Goal: Information Seeking & Learning: Learn about a topic

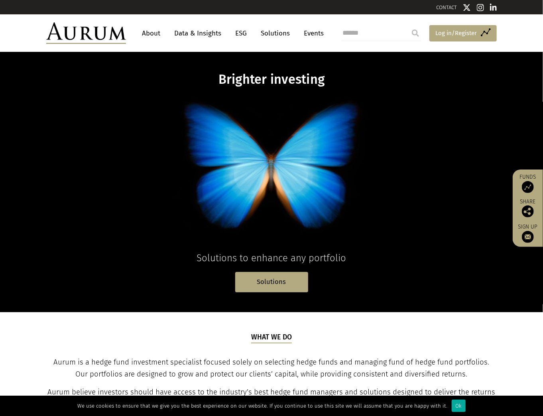
click at [456, 29] on span "Log in/Register" at bounding box center [456, 33] width 41 height 10
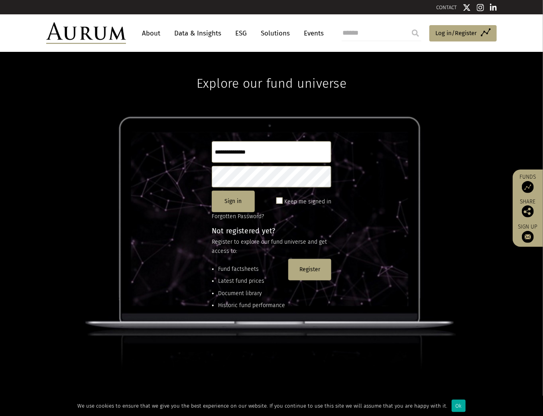
type input "**********"
click at [254, 156] on input "**********" at bounding box center [272, 152] width 120 height 22
click at [231, 203] on button "Sign in" at bounding box center [233, 202] width 43 height 22
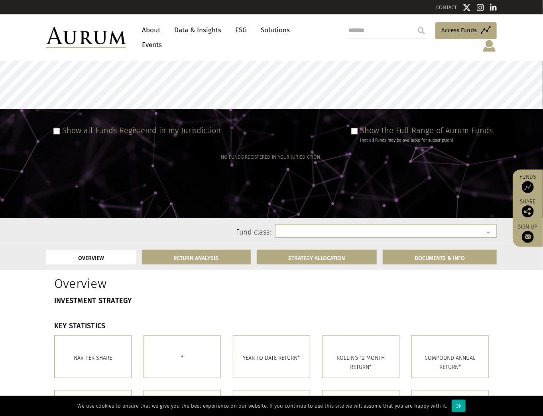
select select
click at [365, 116] on div "Show all Funds Registered in my Jurisdiction Show the Full Range of Aurum Funds…" at bounding box center [271, 164] width 543 height 98
click at [358, 128] on span at bounding box center [354, 131] width 6 height 6
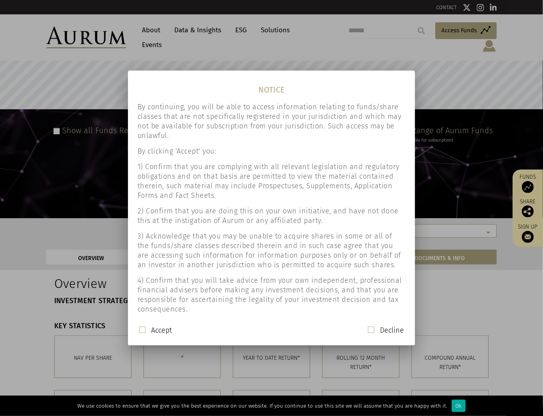
click at [140, 328] on span at bounding box center [142, 330] width 6 height 6
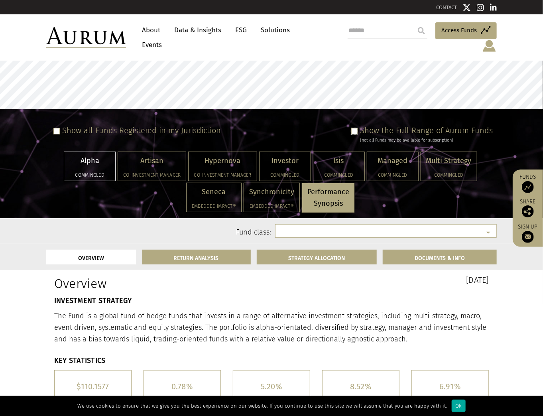
select select "**********"
click at [222, 160] on div "Hypernova Co-investment Manager" at bounding box center [223, 166] width 68 height 29
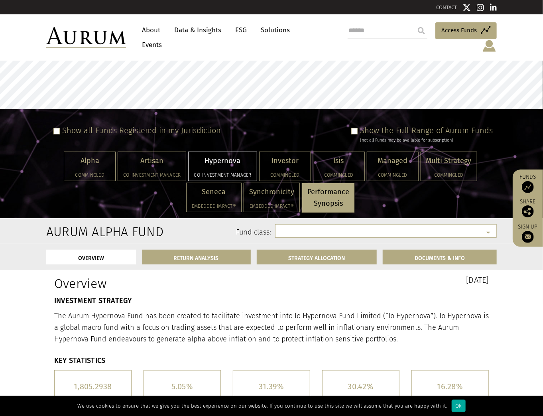
select select "**********"
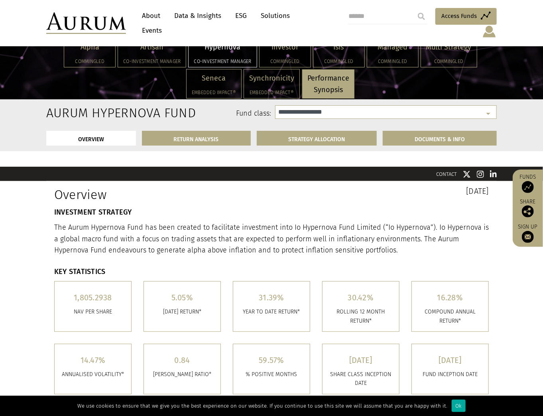
scroll to position [160, 0]
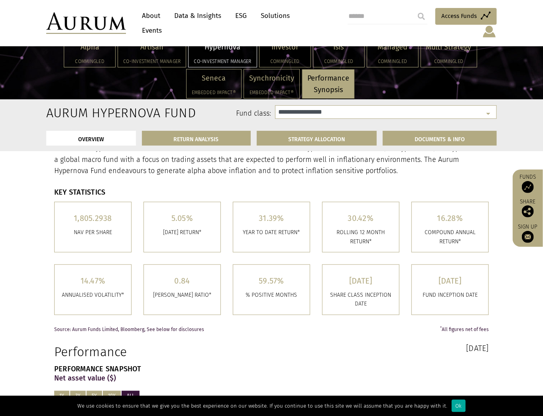
click at [231, 133] on link "RETURN ANALYSIS" at bounding box center [196, 138] width 109 height 15
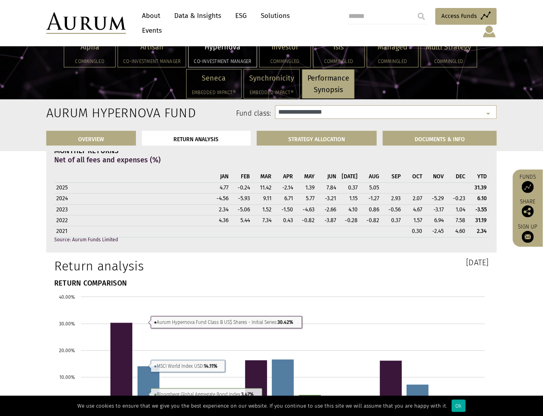
scroll to position [515, 0]
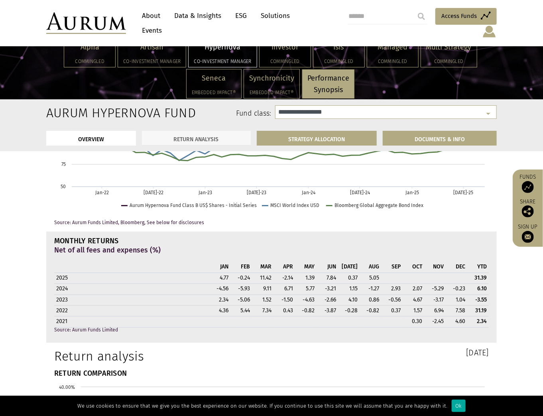
click at [227, 140] on link "RETURN ANALYSIS" at bounding box center [196, 138] width 109 height 15
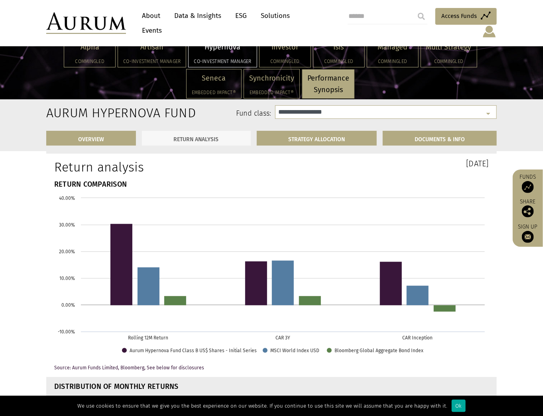
scroll to position [707, 0]
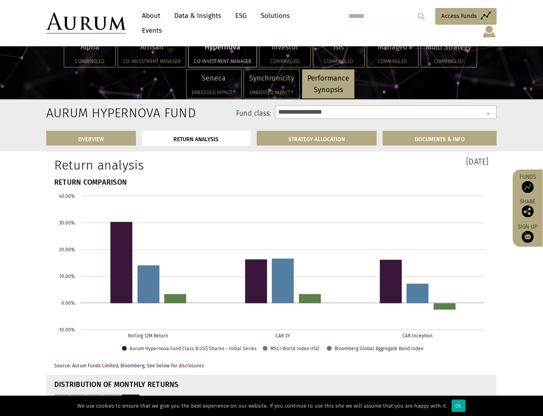
click at [345, 150] on div "OVERVIEW RETURN ANALYSIS STRATEGY ALLOCATION DOCUMENTS & INFO" at bounding box center [271, 138] width 463 height 26
click at [343, 139] on link "STRATEGY ALLOCATION" at bounding box center [317, 138] width 120 height 15
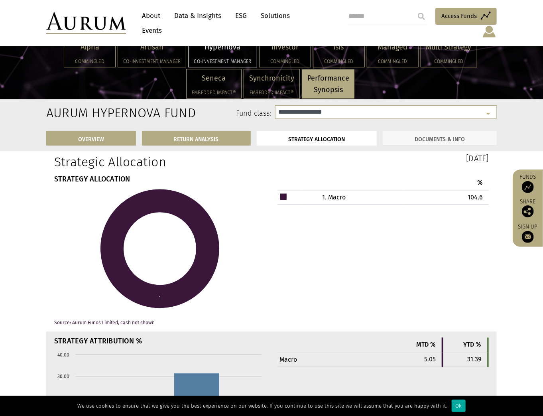
click at [413, 137] on link "DOCUMENTS & INFO" at bounding box center [440, 138] width 114 height 15
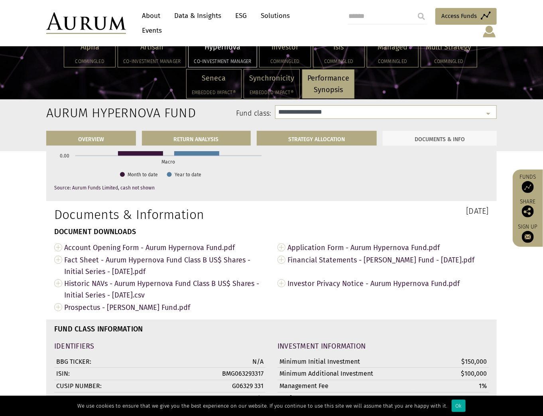
scroll to position [2355, 0]
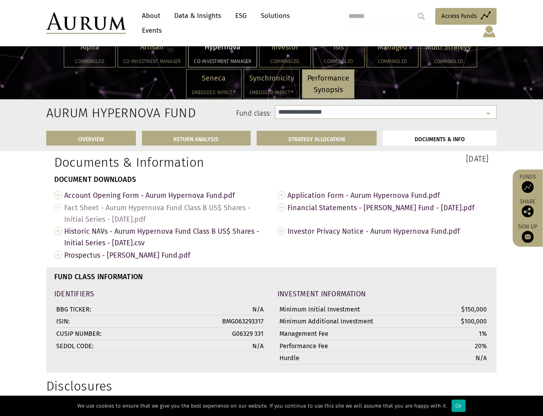
click at [189, 214] on span "Fact Sheet - Aurum Hypernova Fund Class B US$ Shares - Initial Series - Aug 202…" at bounding box center [164, 213] width 201 height 24
click at [92, 255] on span "Prospectus - Aurum Hypernova Fund.pdf" at bounding box center [164, 255] width 201 height 12
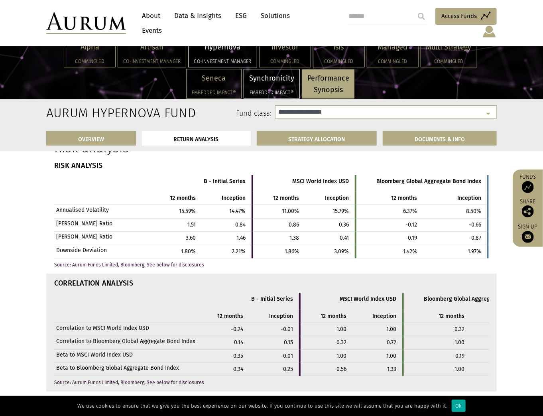
scroll to position [1366, 0]
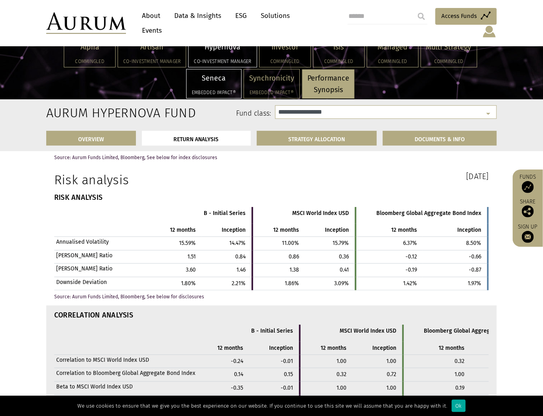
click at [216, 83] on p "Seneca" at bounding box center [214, 79] width 44 height 12
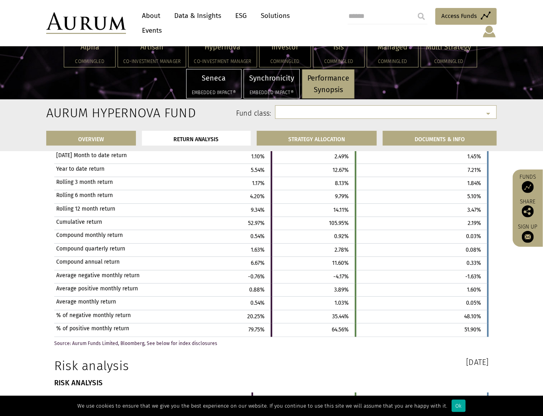
select select "**********"
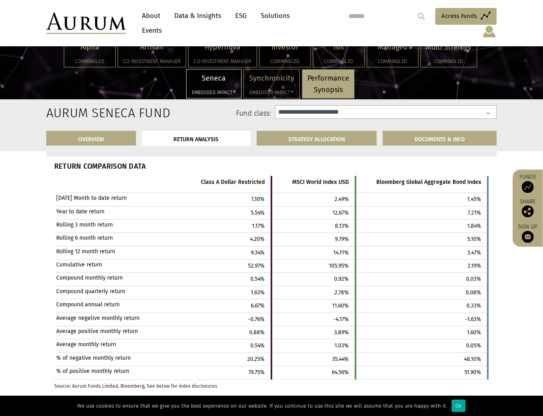
scroll to position [1207, 0]
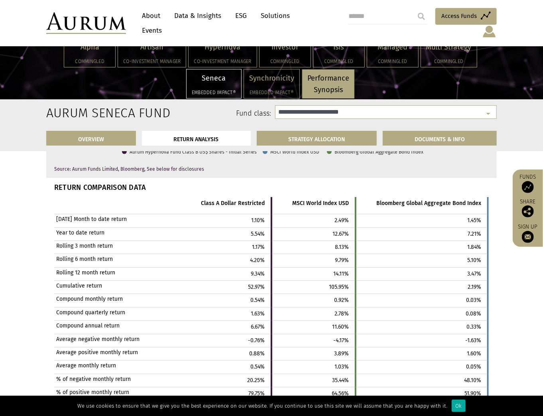
click at [349, 85] on div "Performance Synopsis" at bounding box center [328, 84] width 52 height 30
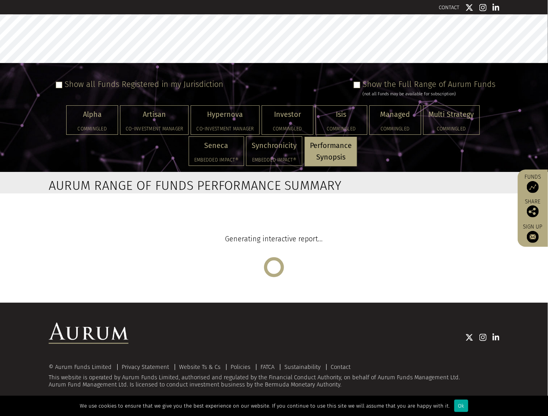
click at [339, 85] on div "Show all Funds Registered in my Jurisdiction Show the Full Range of Aurum Funds…" at bounding box center [274, 91] width 443 height 24
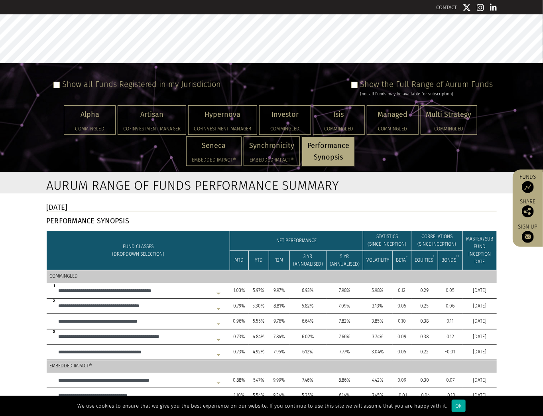
click at [338, 261] on td "5 YR (ANNUALISED)" at bounding box center [345, 260] width 37 height 20
click at [94, 123] on div "Alpha Commingled" at bounding box center [89, 120] width 51 height 29
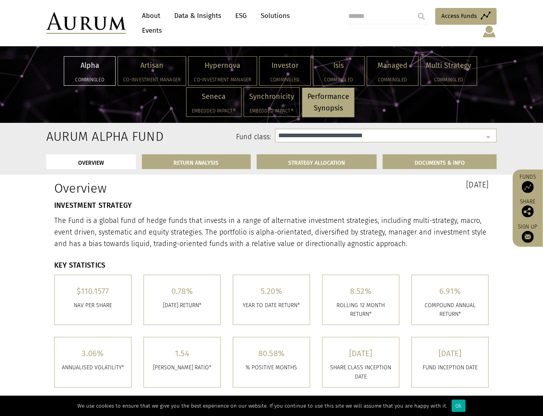
scroll to position [160, 0]
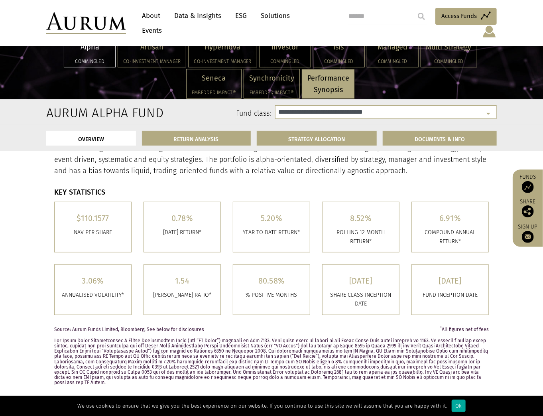
select select "**********"
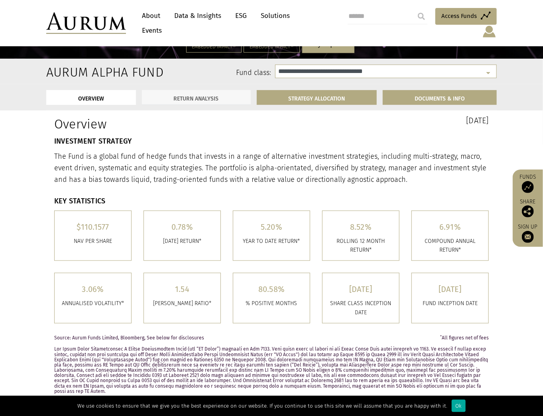
click at [227, 93] on link "RETURN ANALYSIS" at bounding box center [196, 97] width 109 height 15
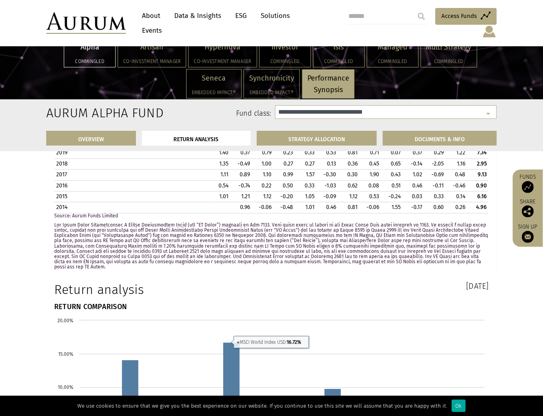
scroll to position [727, 0]
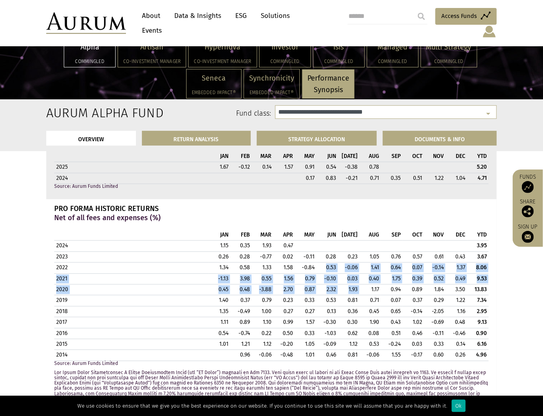
drag, startPoint x: 319, startPoint y: 252, endPoint x: 372, endPoint y: 281, distance: 60.4
click at [372, 281] on tbody "2024 1.15 0.35 1.93 0.47 3.95 2023 0.26 0.28 -0.77 0.02 -0.11 0.28 0.23 1.05 0.…" at bounding box center [271, 301] width 435 height 120
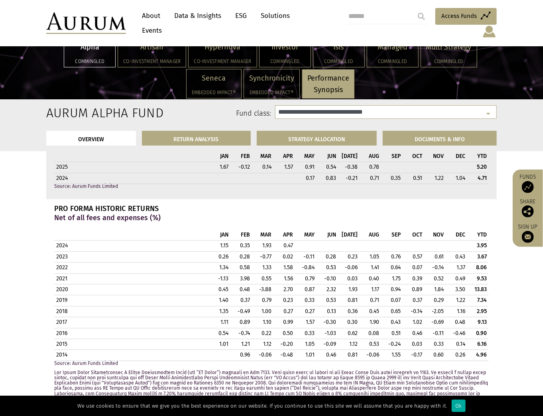
click at [314, 262] on td "-0.84" at bounding box center [306, 267] width 22 height 11
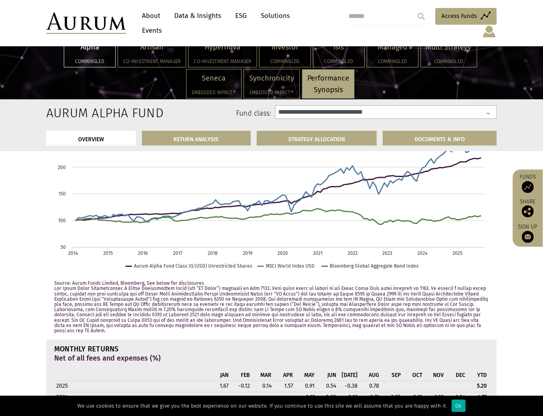
scroll to position [472, 0]
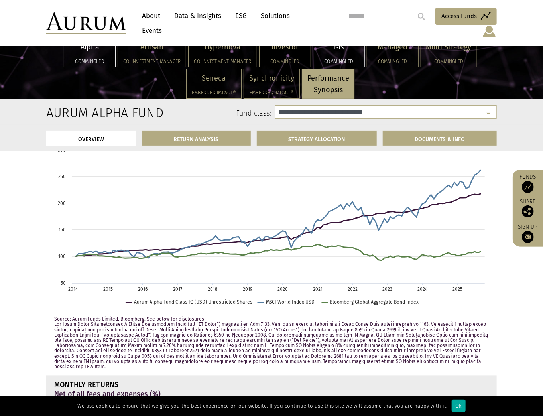
click at [319, 52] on p "Isis" at bounding box center [339, 47] width 41 height 12
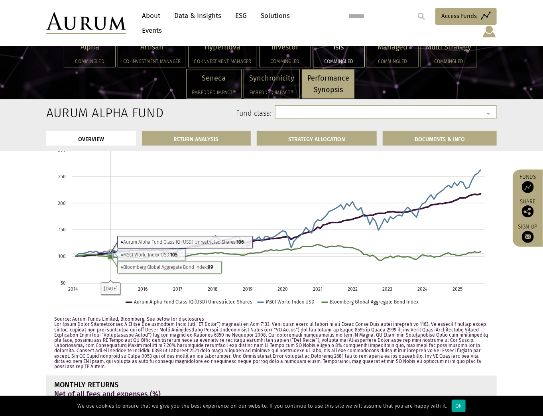
scroll to position [483, 0]
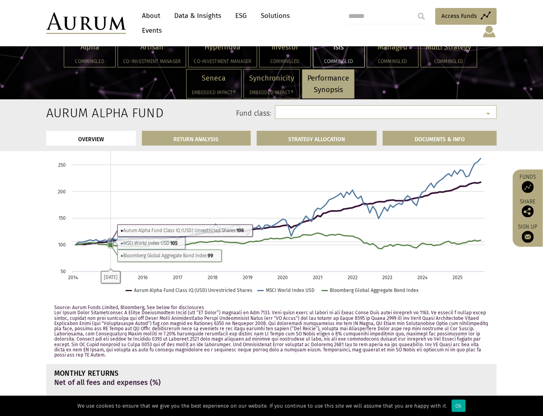
select select "**********"
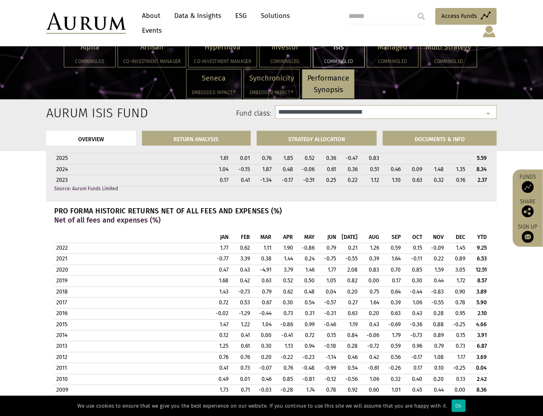
scroll to position [579, 0]
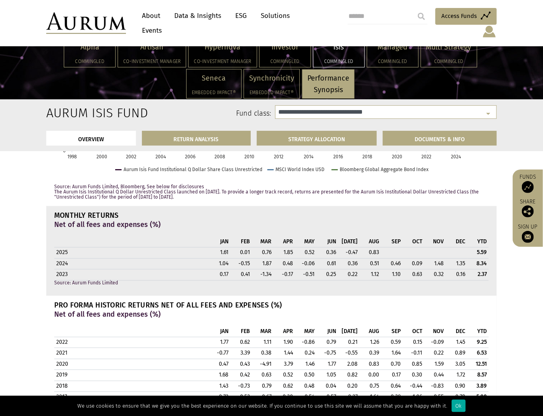
drag, startPoint x: 64, startPoint y: 242, endPoint x: 504, endPoint y: 277, distance: 441.3
copy thead
drag, startPoint x: 170, startPoint y: 325, endPoint x: 161, endPoint y: 327, distance: 9.3
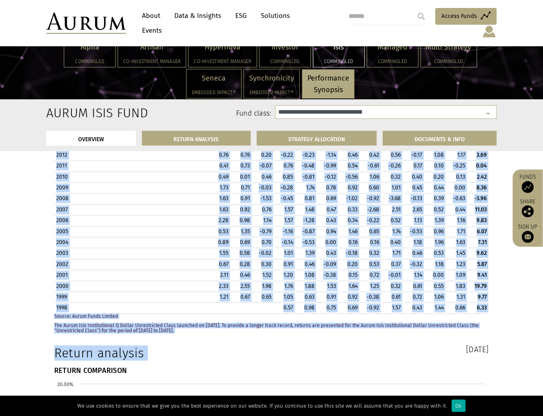
scroll to position [930, 0]
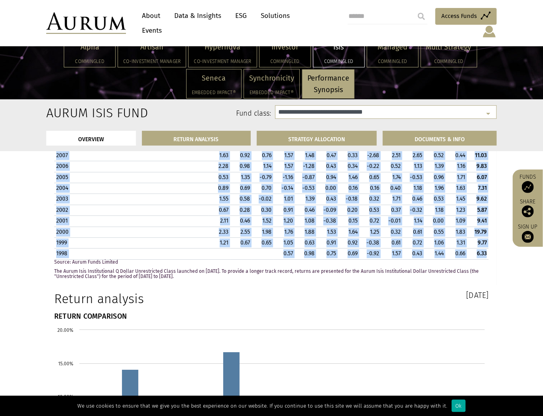
drag, startPoint x: 99, startPoint y: 329, endPoint x: 487, endPoint y: 250, distance: 395.1
click at [487, 250] on table "JAN FEB MAR APR MAY JUN JUL AUG SEP OCT NOV DEC YTD 2022 1.77 0.62 1.11 1.90 -0…" at bounding box center [271, 118] width 435 height 284
drag, startPoint x: 348, startPoint y: 145, endPoint x: 349, endPoint y: 150, distance: 4.9
click at [345, 143] on link "STRATEGY ALLOCATION" at bounding box center [317, 138] width 120 height 15
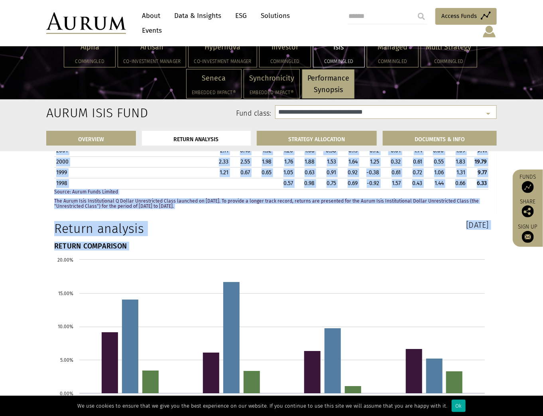
scroll to position [1003, 0]
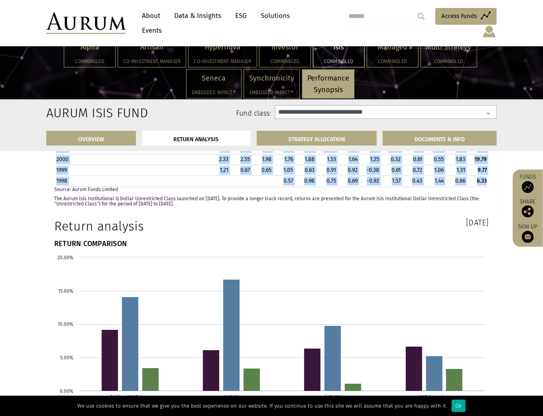
drag, startPoint x: 59, startPoint y: 195, endPoint x: 488, endPoint y: 179, distance: 429.9
click at [488, 179] on table "JAN FEB MAR APR MAY JUN JUL AUG SEP OCT NOV DEC YTD 2022 1.77 0.62 1.11 1.90 -0…" at bounding box center [271, 45] width 435 height 284
copy table "JAN FEB MAR APR MAY JUN JUL AUG SEP OCT NOV DEC YTD 2022 1.77 0.62 1.11 1.90 -0…"
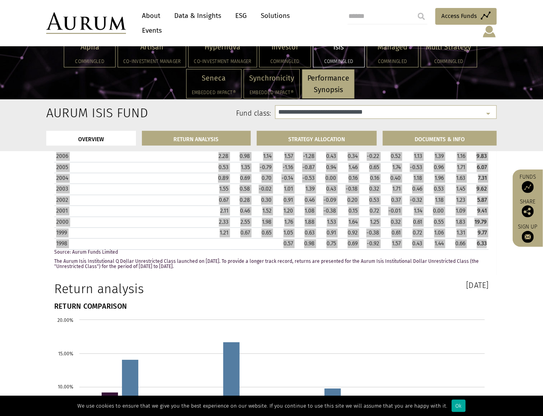
scroll to position [939, 0]
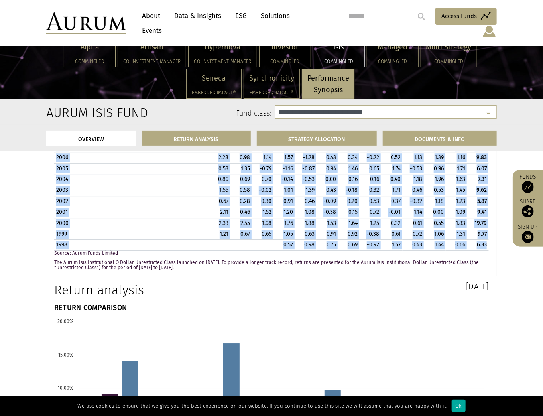
click at [422, 218] on td "0.61" at bounding box center [414, 223] width 22 height 11
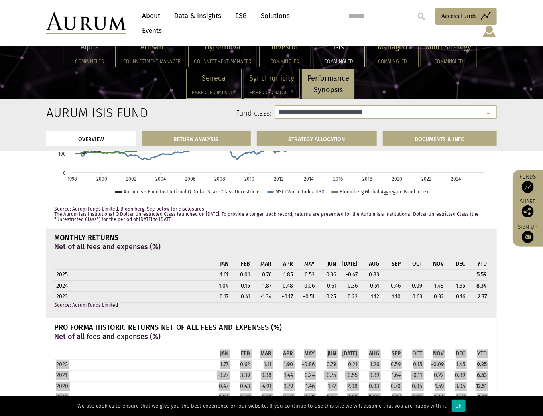
scroll to position [556, 0]
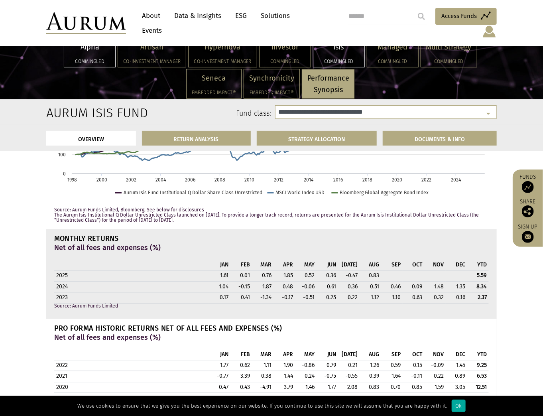
click at [107, 63] on h5 "Commingled" at bounding box center [89, 61] width 41 height 5
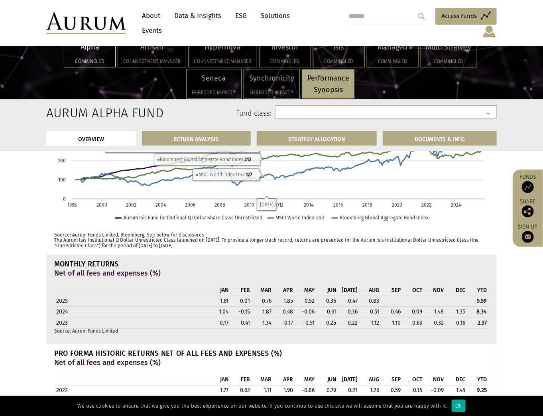
select select "**********"
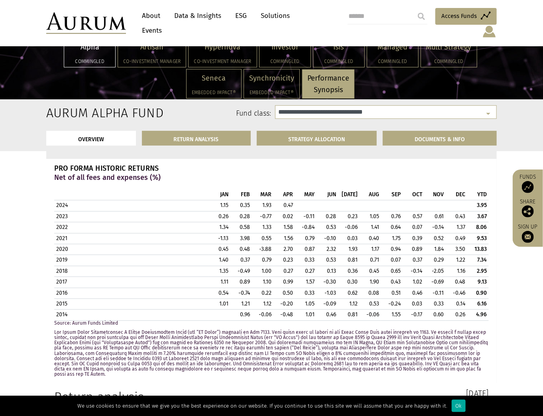
scroll to position [767, 0]
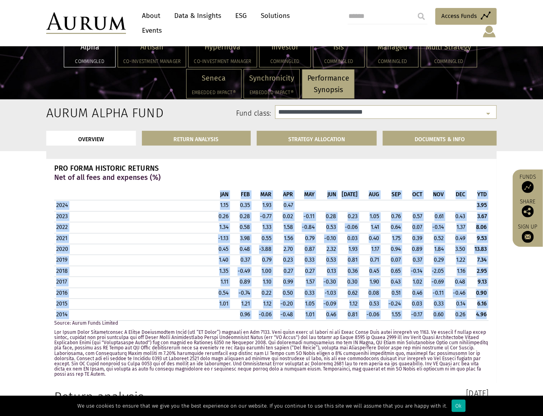
drag, startPoint x: 80, startPoint y: 184, endPoint x: 488, endPoint y: 302, distance: 425.1
click at [488, 302] on table "JAN FEB MAR APR MAY JUN JUL AUG SEP OCT NOV DEC YTD 2024 1.15 0.35 1.93 0.47 3.…" at bounding box center [271, 254] width 435 height 131
copy table "JAN FEB MAR APR MAY JUN JUL AUG SEP OCT NOV DEC YTD 2024 1.15 0.35 1.93 0.47 3.…"
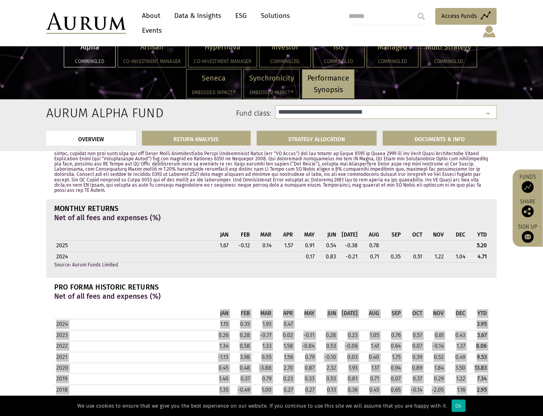
scroll to position [640, 0]
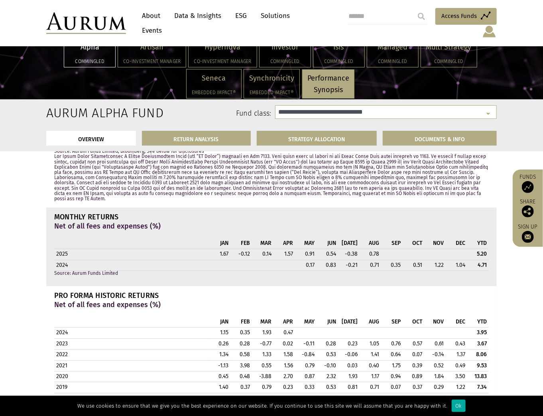
drag, startPoint x: 88, startPoint y: 231, endPoint x: 490, endPoint y: 252, distance: 402.6
click at [490, 252] on div "MONTHLY RETURNS Net of all fees and expenses (%) JAN FEB MAR APR MAY JUN JUL AU…" at bounding box center [271, 247] width 447 height 67
copy thead
click at [327, 221] on p "Net of all fees and expenses (%)" at bounding box center [271, 227] width 435 height 12
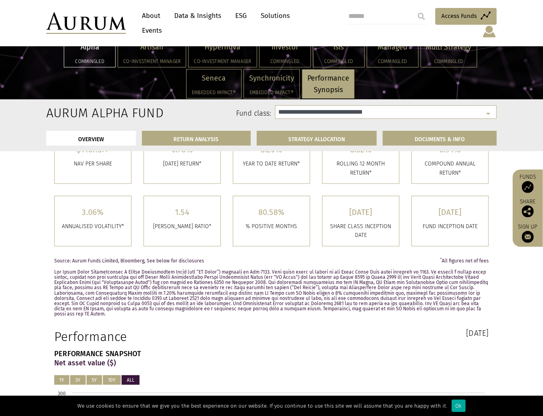
scroll to position [161, 0]
